Goal: Obtain resource: Download file/media

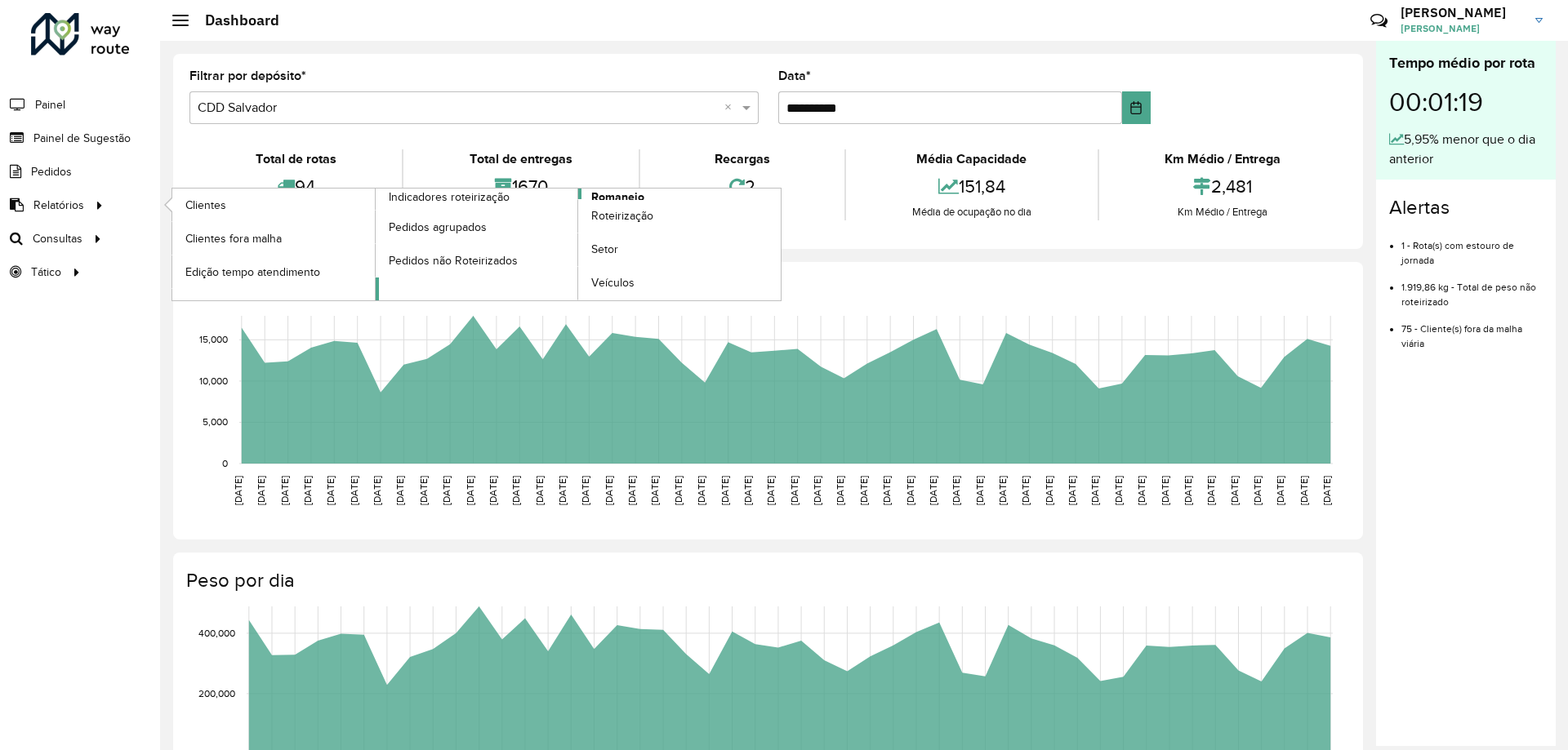
click at [635, 197] on span "Romaneio" at bounding box center [618, 197] width 53 height 17
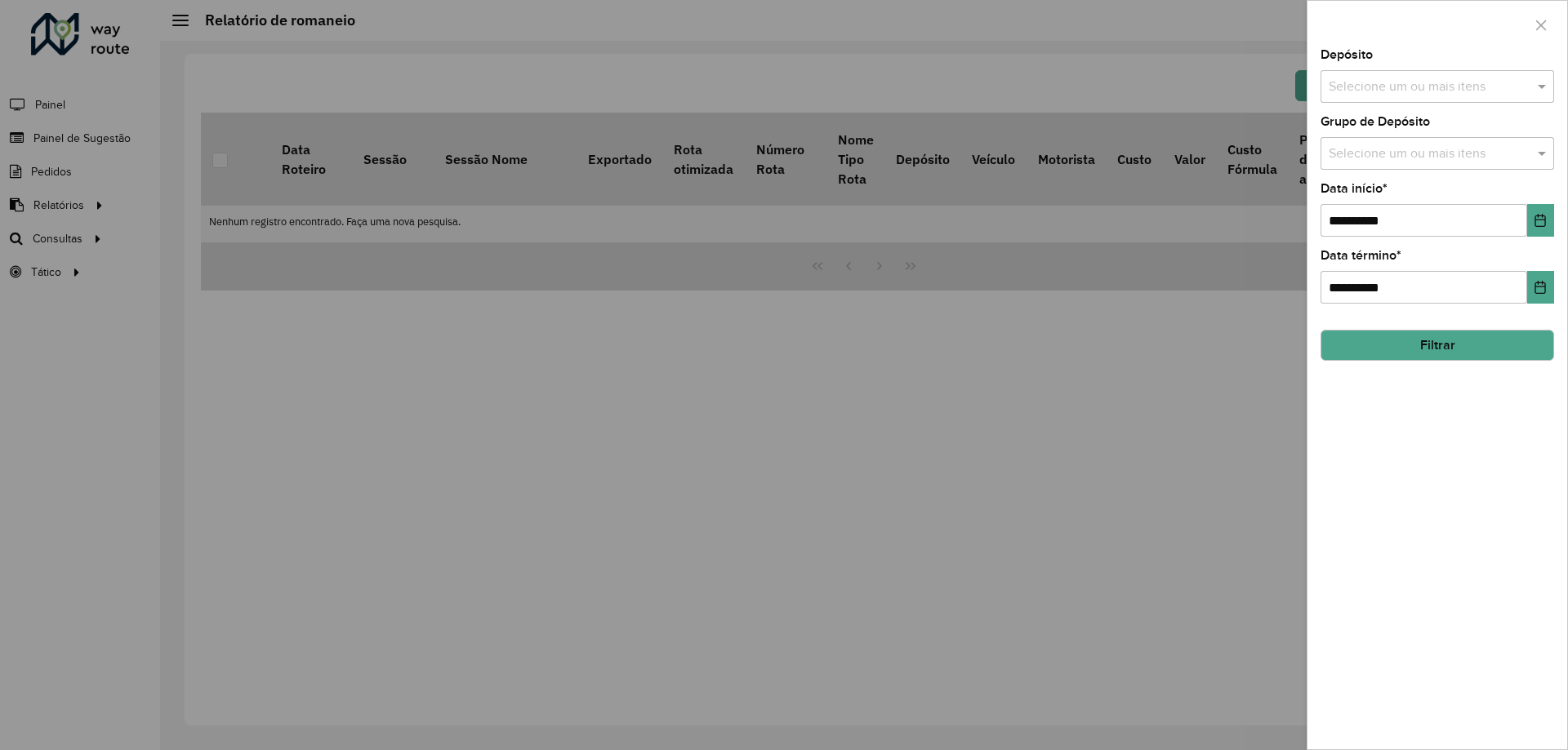
click at [1367, 86] on input "text" at bounding box center [1429, 87] width 209 height 20
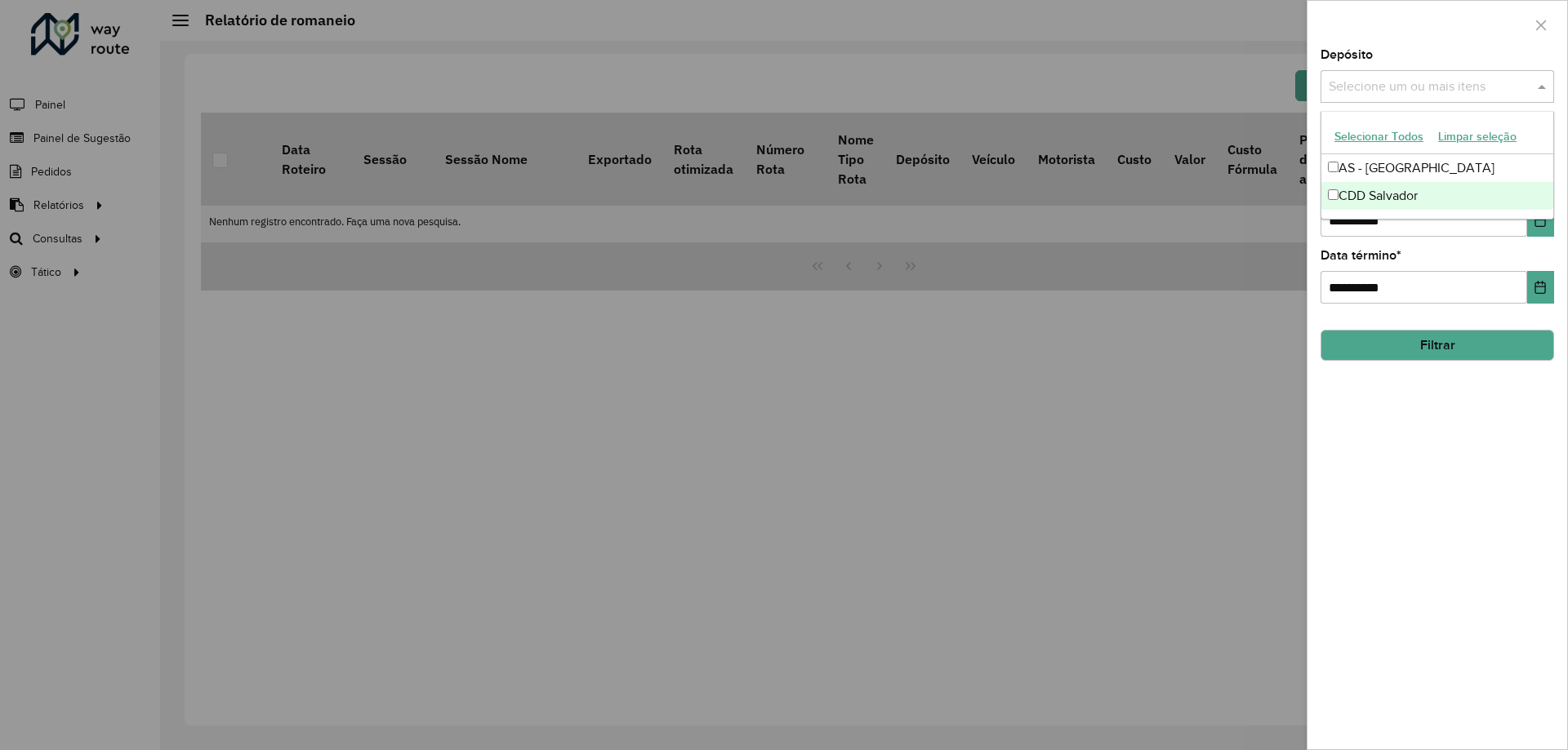
click at [1353, 202] on div "CDD Salvador" at bounding box center [1436, 196] width 232 height 27
click at [1360, 462] on div "**********" at bounding box center [1437, 399] width 260 height 700
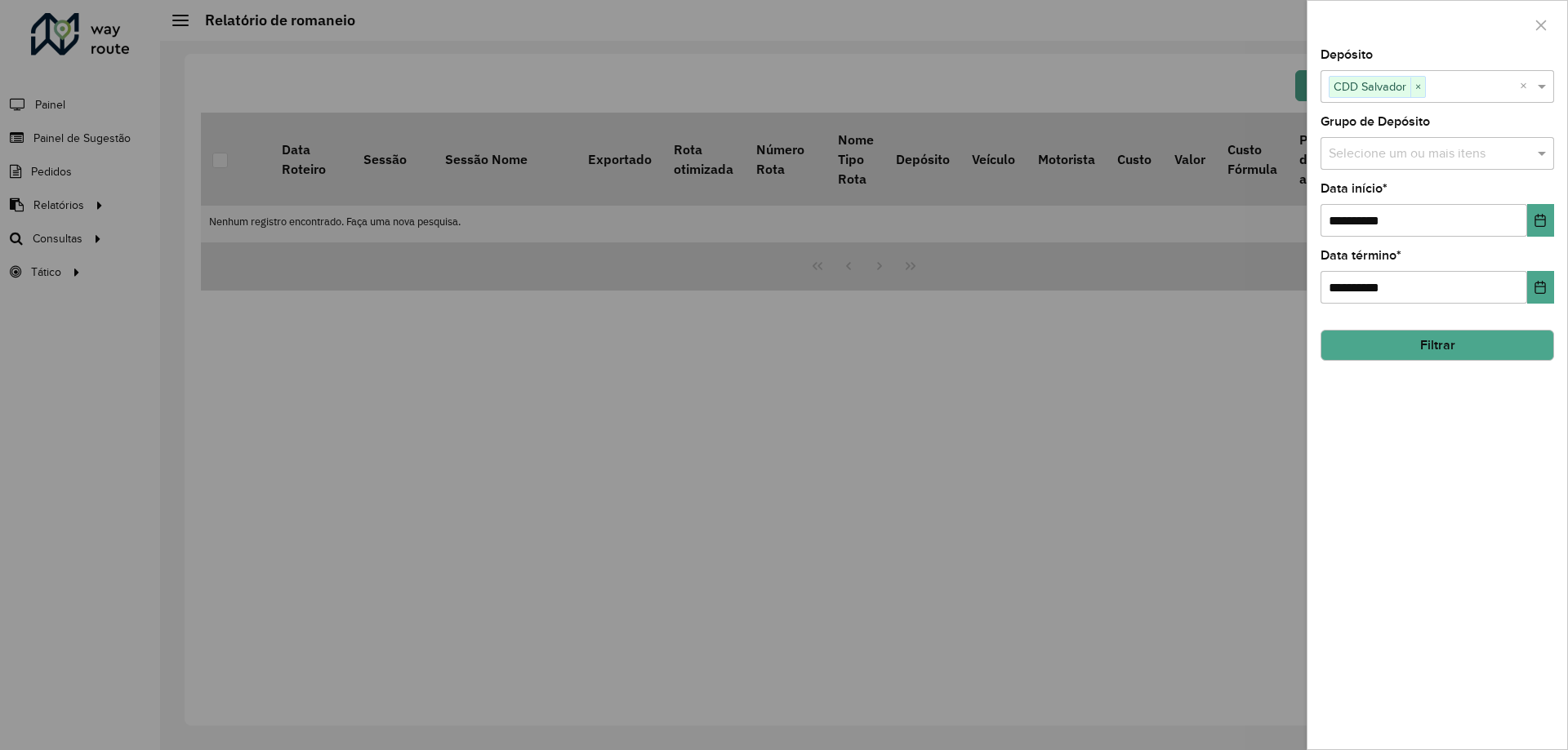
click at [1390, 352] on button "Filtrar" at bounding box center [1436, 345] width 234 height 31
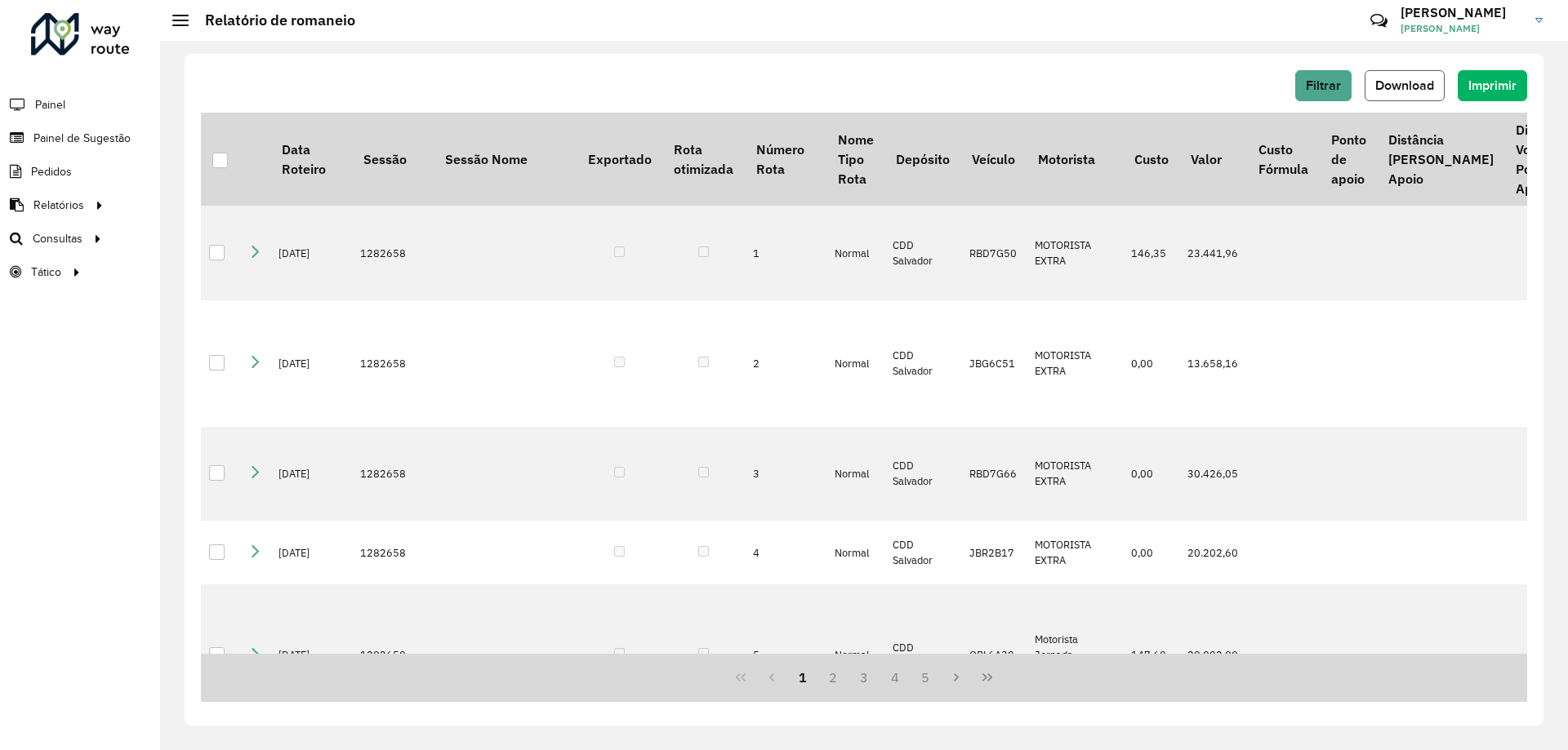
click at [1388, 97] on button "Download" at bounding box center [1405, 86] width 80 height 31
click at [42, 97] on span "Painel" at bounding box center [51, 105] width 33 height 17
click at [75, 134] on span "Painel de Sugestão" at bounding box center [84, 139] width 102 height 17
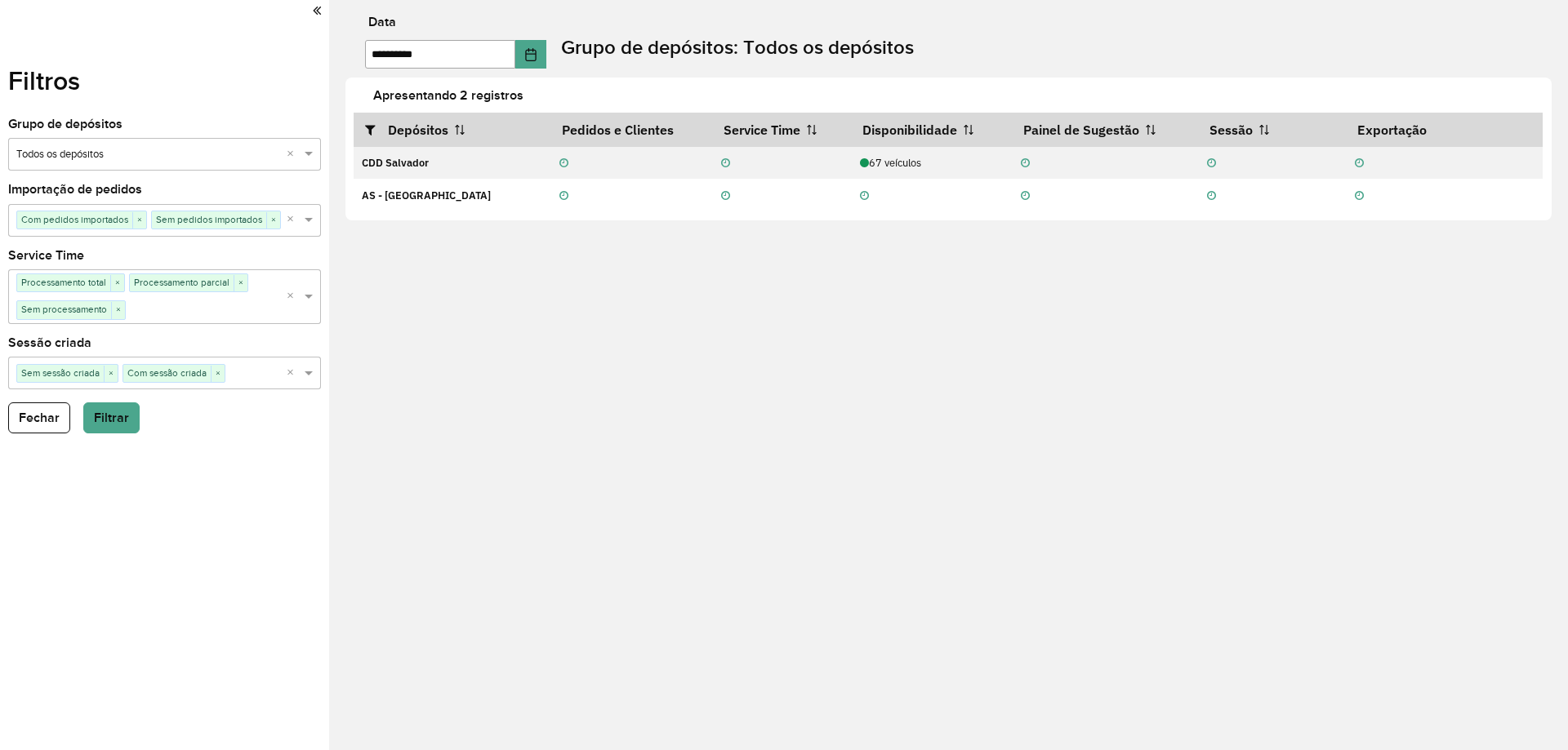
click at [318, 9] on icon at bounding box center [317, 10] width 9 height 15
